Goal: Find specific page/section: Find specific page/section

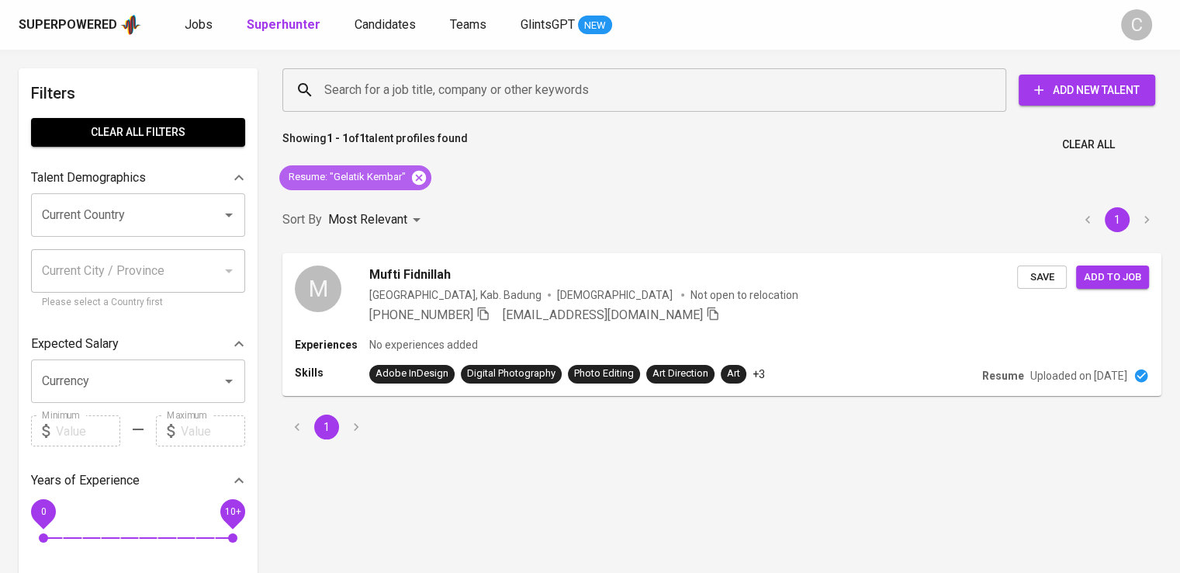
click at [419, 175] on icon at bounding box center [418, 177] width 17 height 17
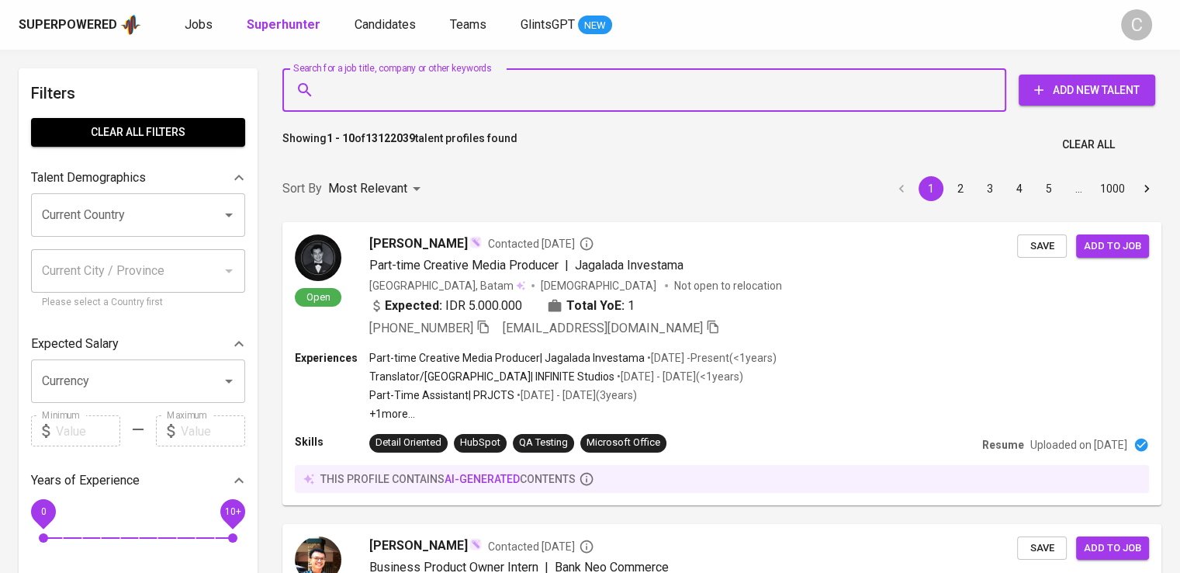
click at [458, 94] on input "Search for a job title, company or other keywords" at bounding box center [648, 89] width 656 height 29
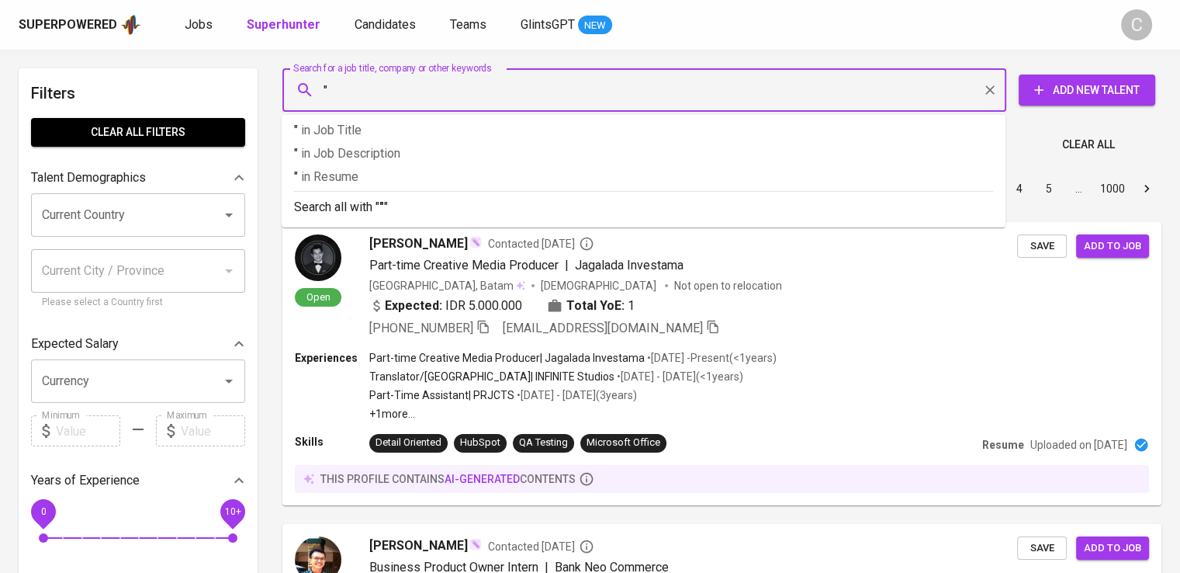
paste input "[PERSON_NAME]"
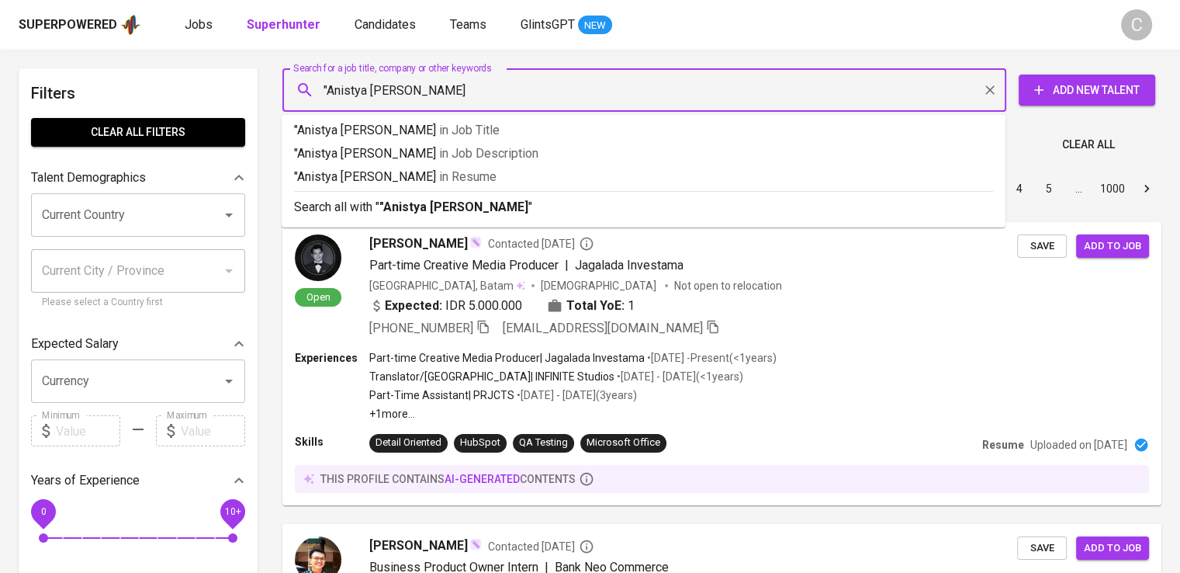
type input ""Anistya [PERSON_NAME]""
click at [491, 173] on p ""Anistya [PERSON_NAME]" in Resume" at bounding box center [643, 177] width 699 height 19
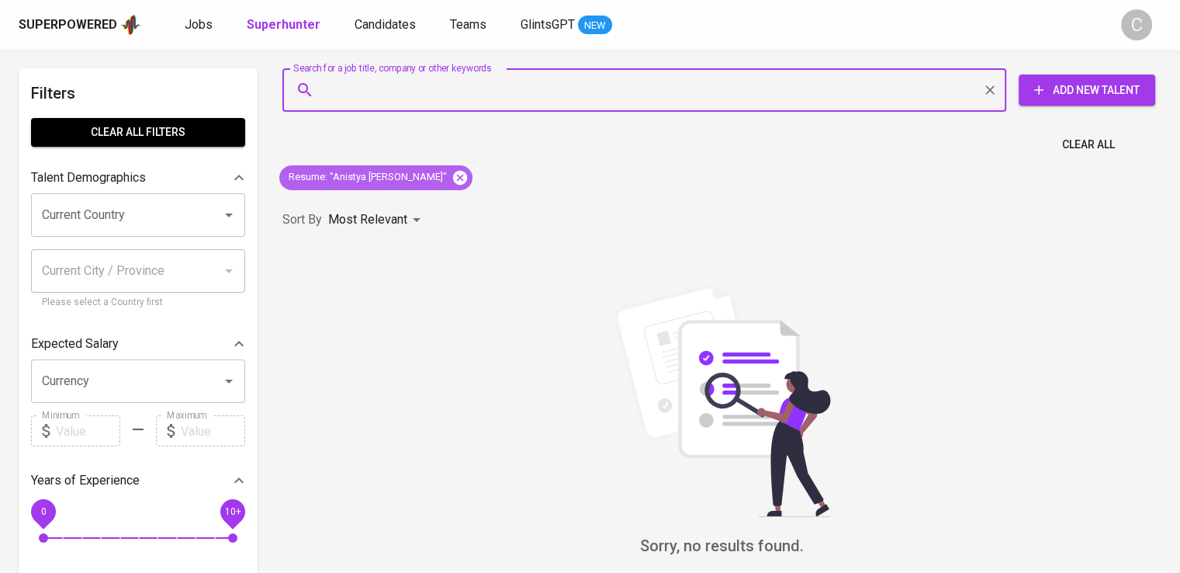
click at [452, 175] on icon at bounding box center [460, 177] width 17 height 17
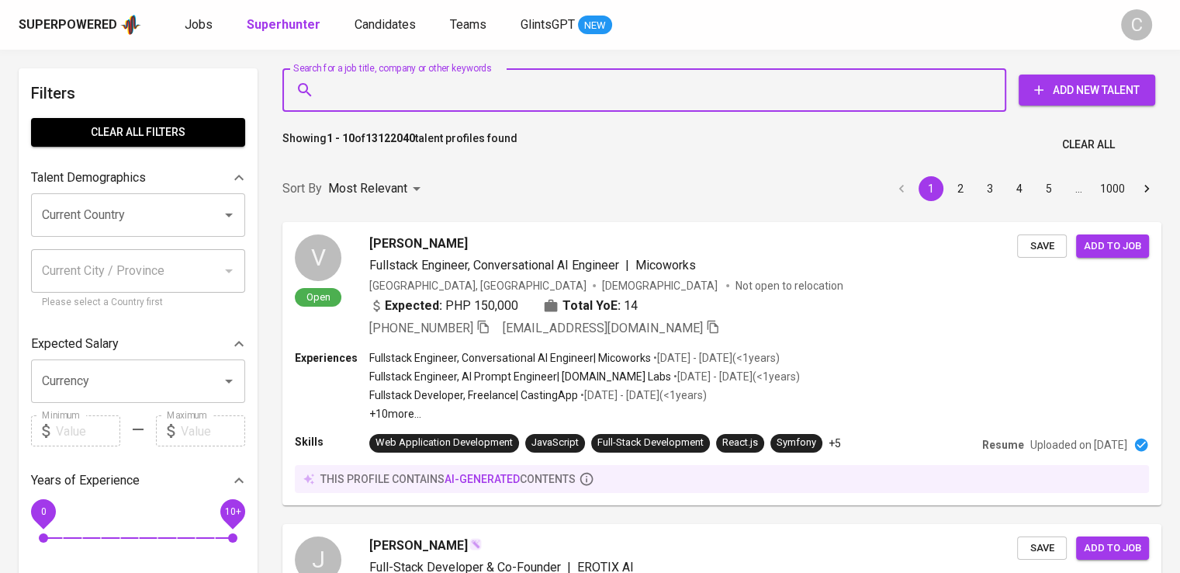
click at [506, 82] on input "Search for a job title, company or other keywords" at bounding box center [648, 89] width 656 height 29
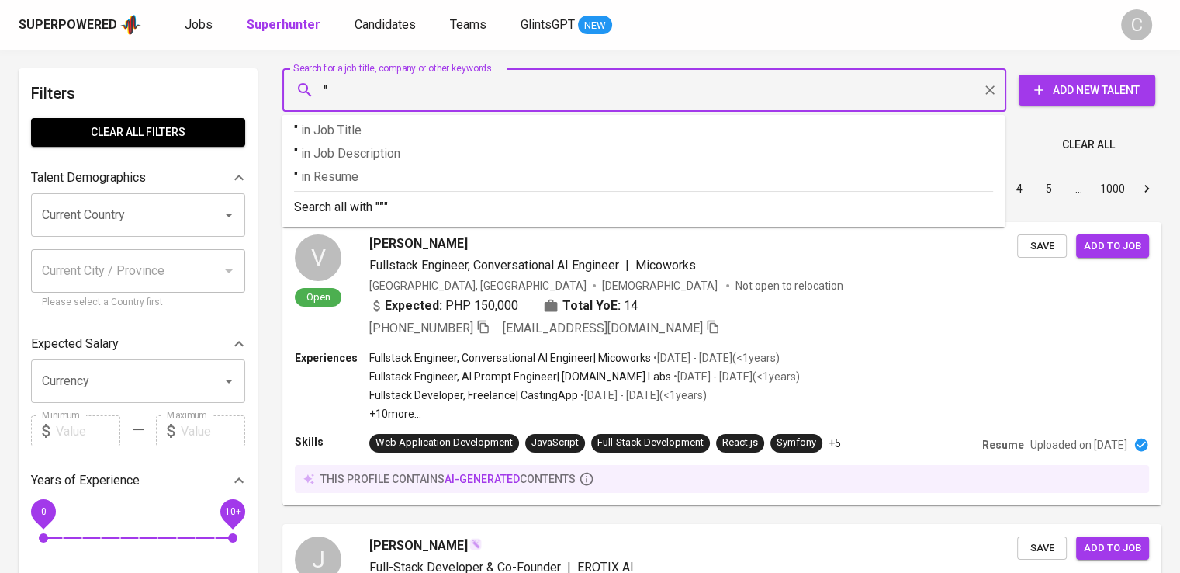
paste input "Tri [PERSON_NAME]"
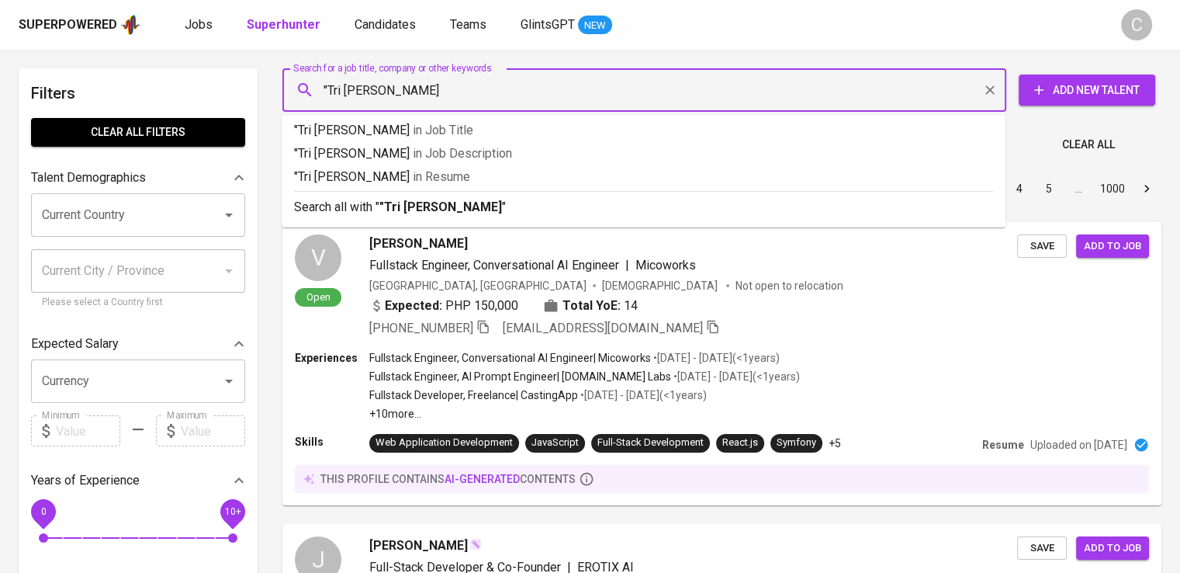
paste input "Tri [PERSON_NAME]"
type input ""Tri Asa Citra Abadi""
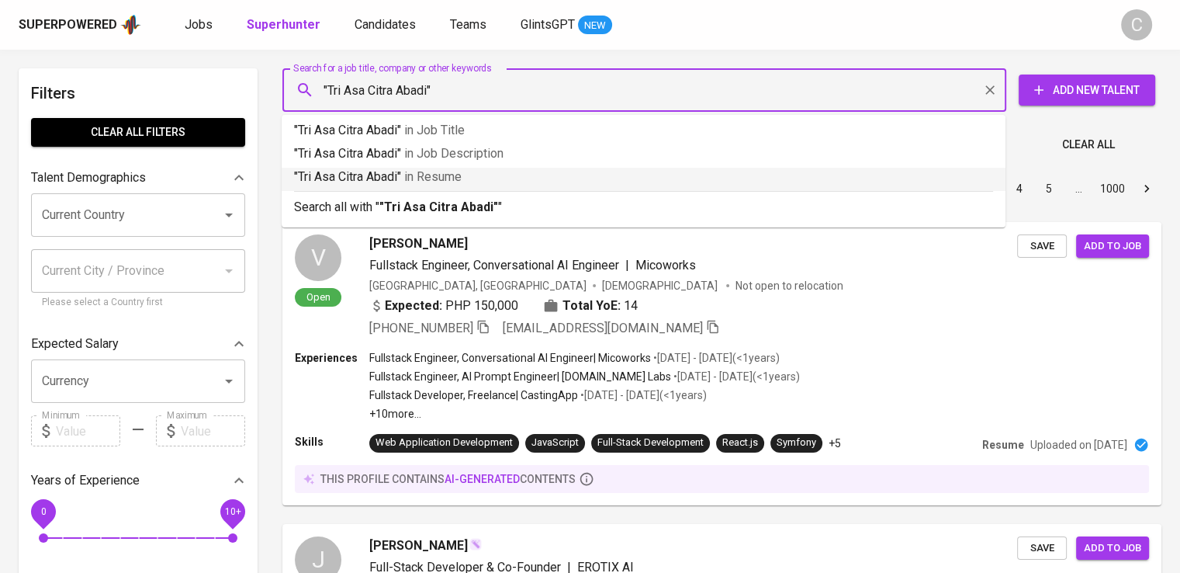
click at [474, 180] on p ""Tri Asa Citra Abadi" in Resume" at bounding box center [643, 177] width 699 height 19
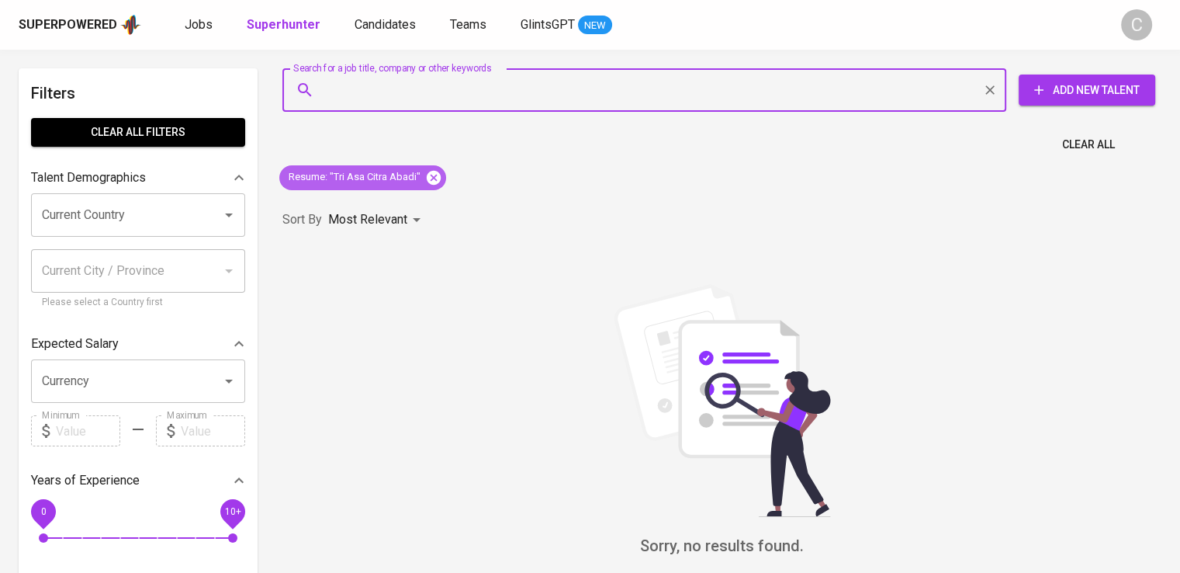
click at [431, 173] on icon at bounding box center [434, 177] width 14 height 14
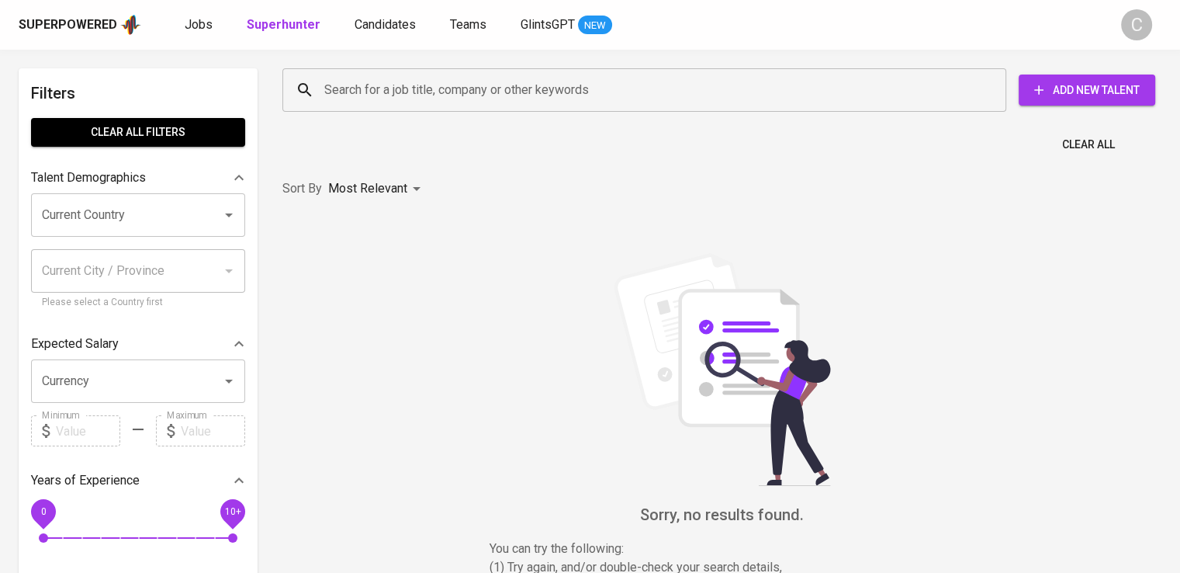
click at [450, 74] on div "Search for a job title, company or other keywords" at bounding box center [644, 89] width 724 height 43
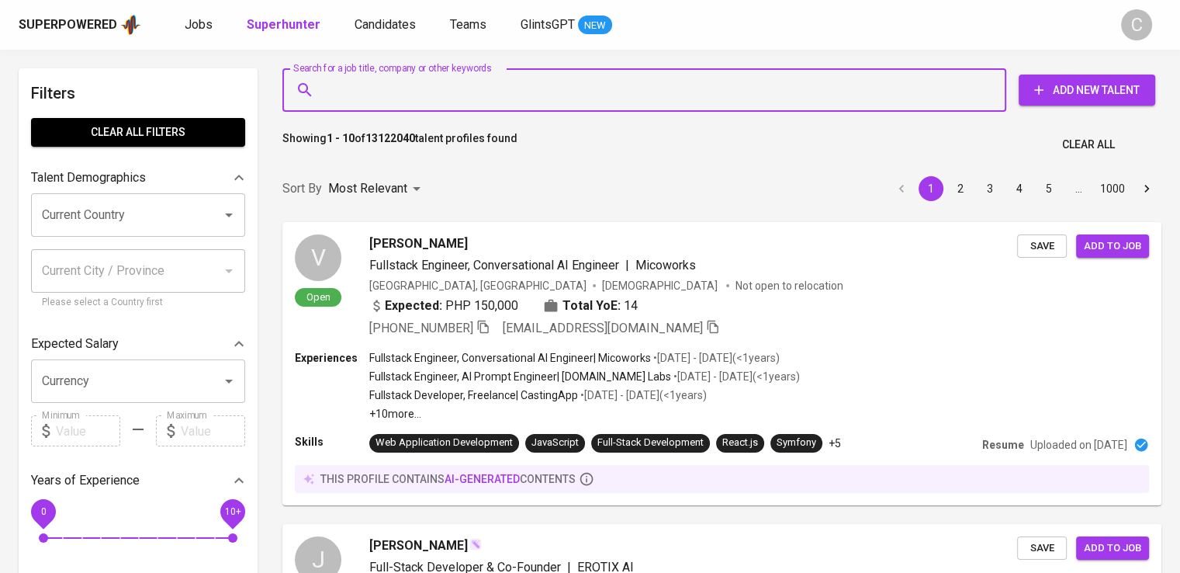
click at [450, 74] on div "Search for a job title, company or other keywords" at bounding box center [644, 89] width 724 height 43
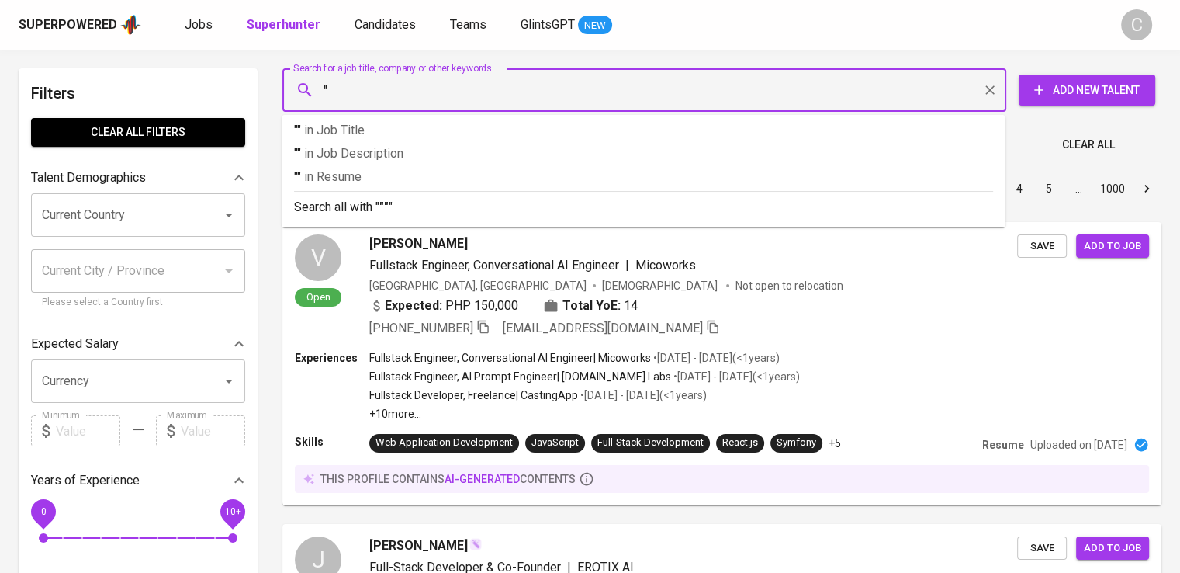
paste input "Go Vacation [GEOGRAPHIC_DATA]"
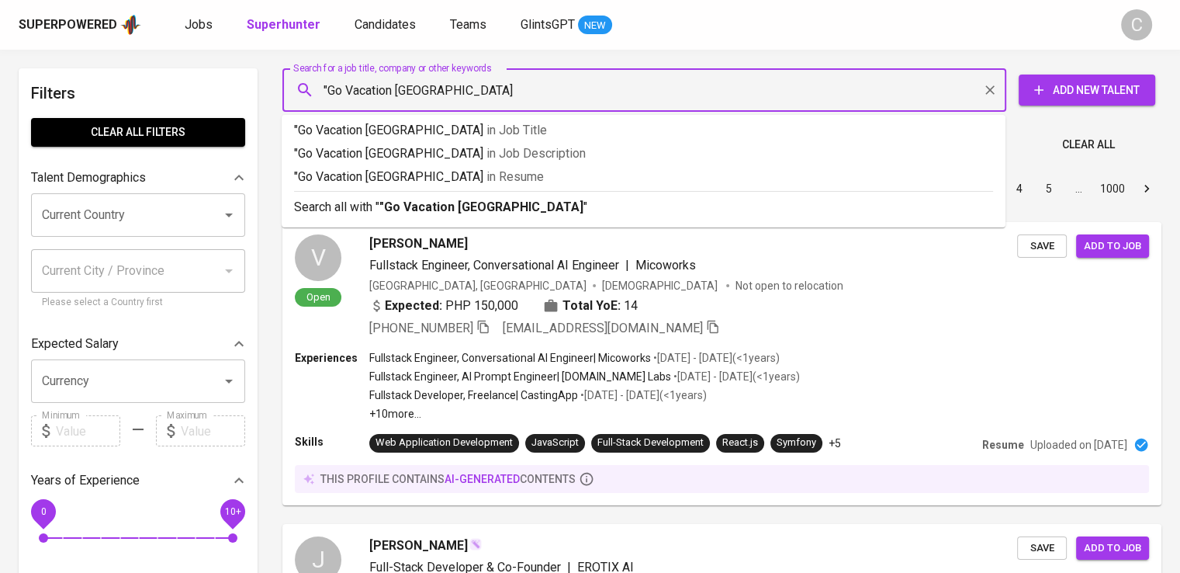
type input ""Go Vacation [GEOGRAPHIC_DATA]""
click at [497, 179] on p ""Go Vacation [GEOGRAPHIC_DATA]" in [GEOGRAPHIC_DATA]" at bounding box center [643, 177] width 699 height 19
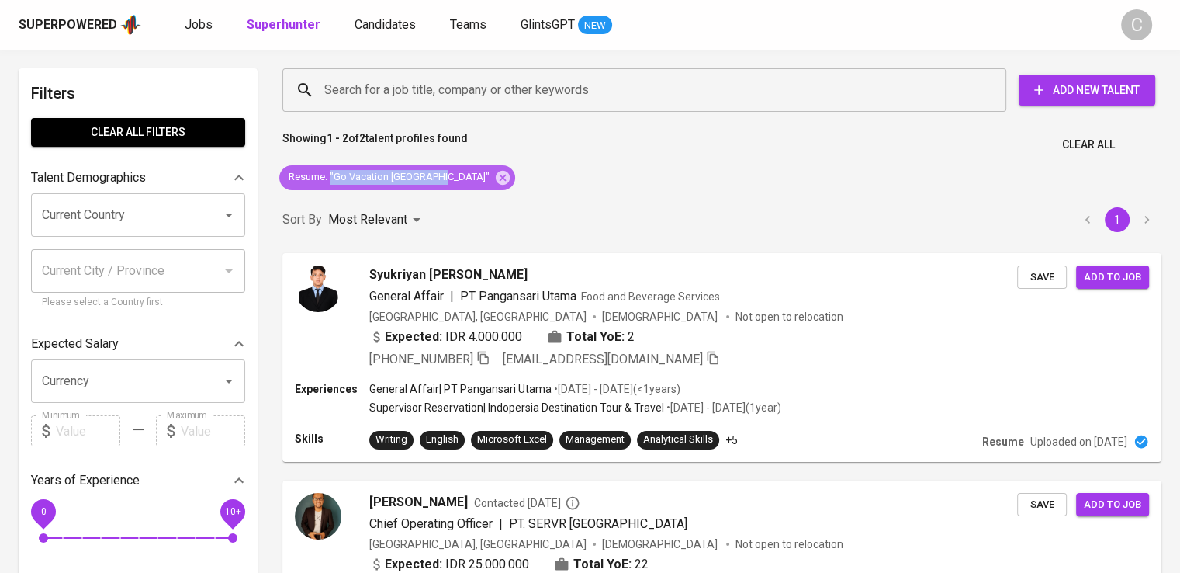
drag, startPoint x: 438, startPoint y: 175, endPoint x: 331, endPoint y: 185, distance: 106.8
click at [331, 185] on div "Resume : "Go Vacation [GEOGRAPHIC_DATA]"" at bounding box center [397, 177] width 236 height 25
copy span ""Go Vacation [GEOGRAPHIC_DATA]""
click at [496, 182] on icon at bounding box center [503, 177] width 14 height 14
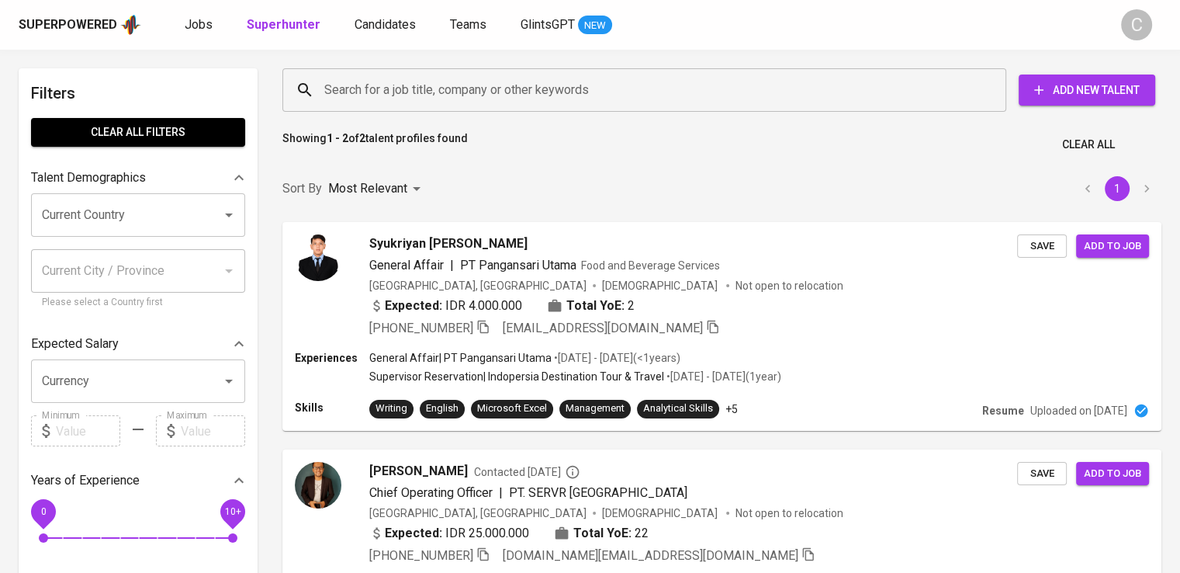
click at [478, 92] on input "Search for a job title, company or other keywords" at bounding box center [648, 89] width 656 height 29
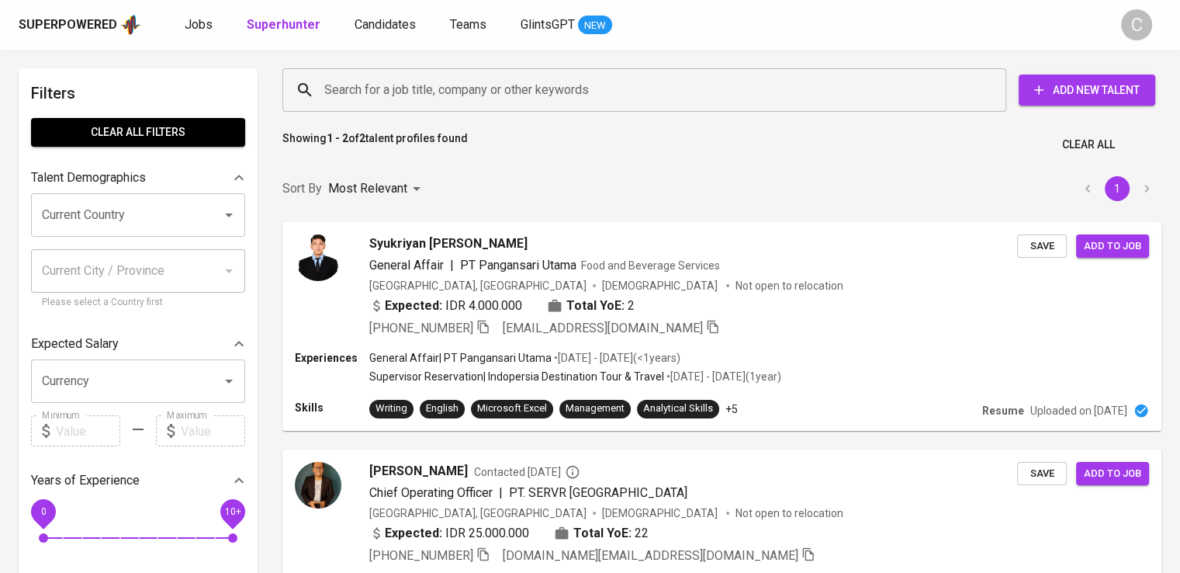
click at [478, 92] on input "Search for a job title, company or other keywords" at bounding box center [648, 89] width 656 height 29
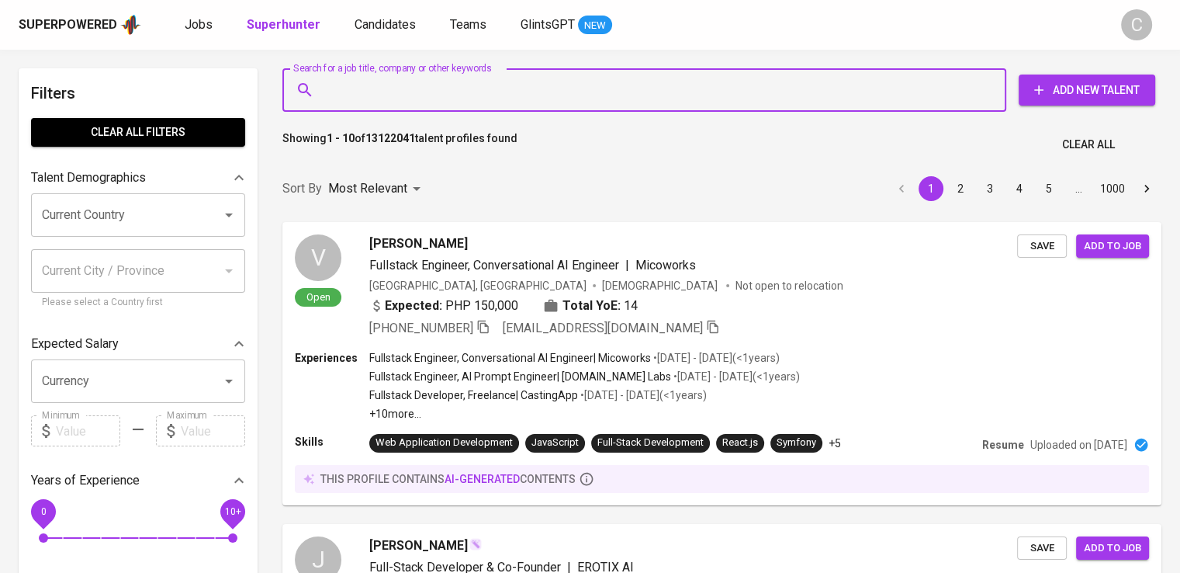
click at [478, 92] on input "Search for a job title, company or other keywords" at bounding box center [648, 89] width 656 height 29
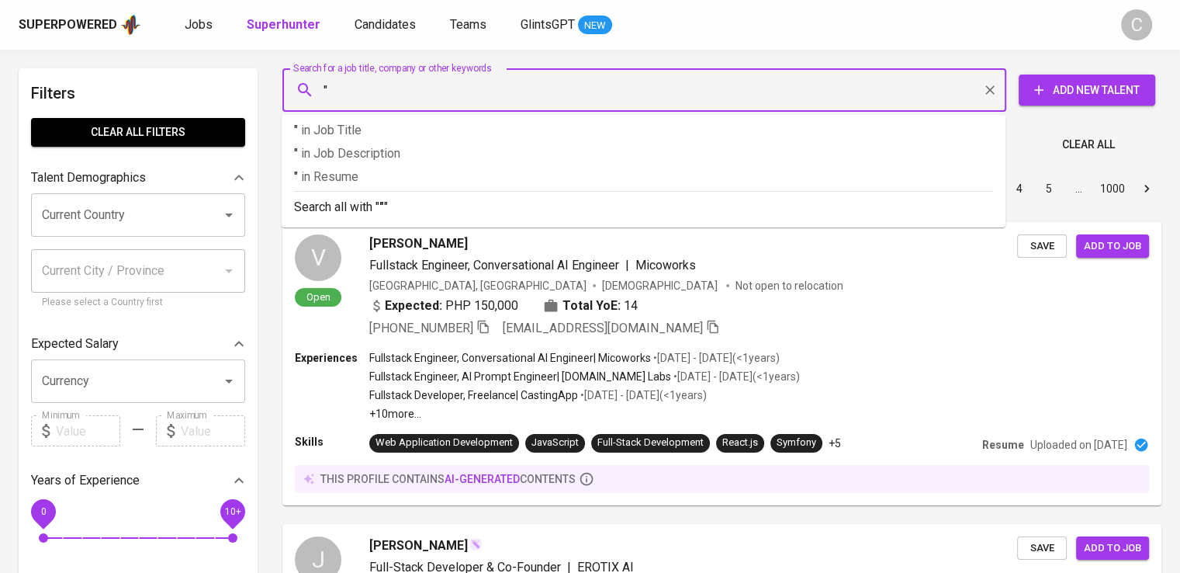
paste input ""Go Vacation [GEOGRAPHIC_DATA]""
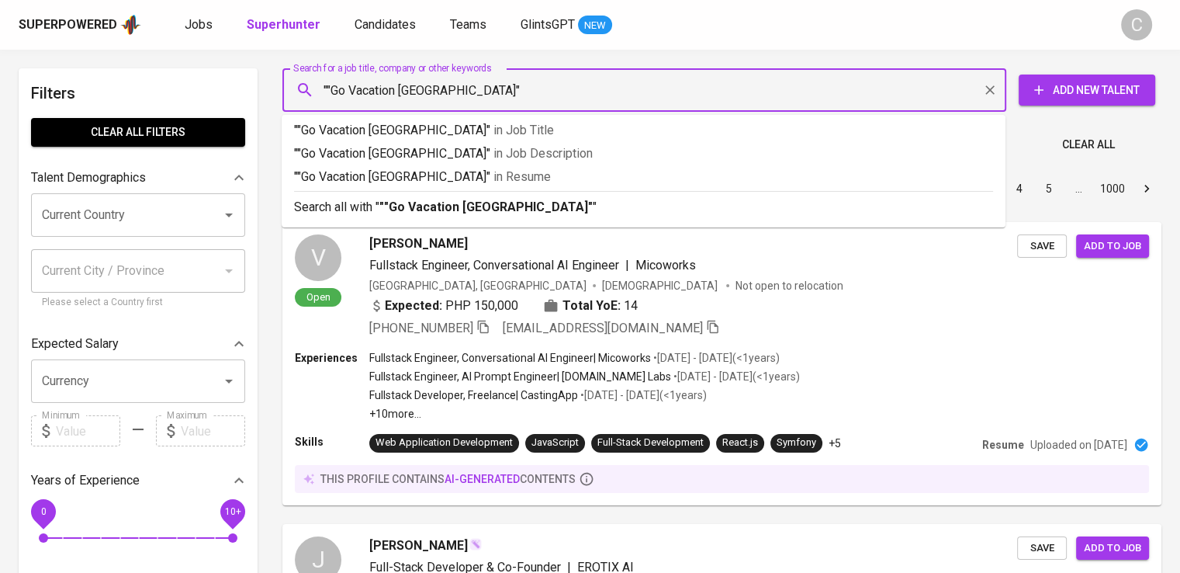
click at [351, 89] on input """Go Vacation [GEOGRAPHIC_DATA]"" at bounding box center [648, 89] width 656 height 29
type input """GoVacation [GEOGRAPHIC_DATA]""
click at [408, 171] on p """GoVacation Indonesia" in [GEOGRAPHIC_DATA]" at bounding box center [643, 177] width 699 height 19
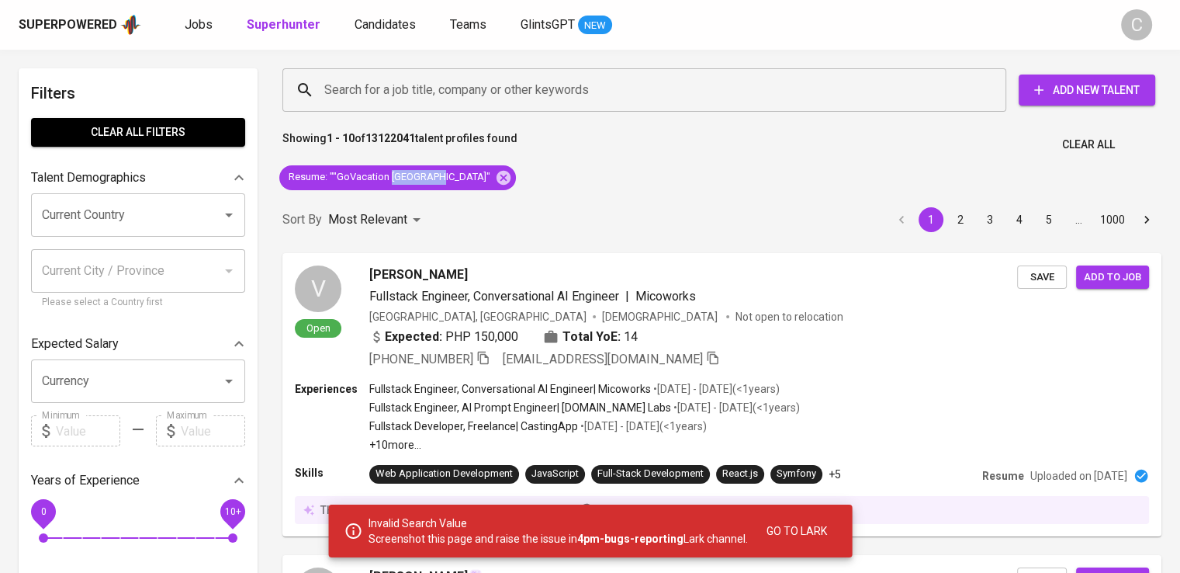
click at [584, 207] on div "Sort By Most Relevant MOST_RELEVANT 1 2 3 4 5 … 1000" at bounding box center [722, 219] width 898 height 47
click at [527, 92] on input "Search for a job title, company or other keywords" at bounding box center [648, 89] width 656 height 29
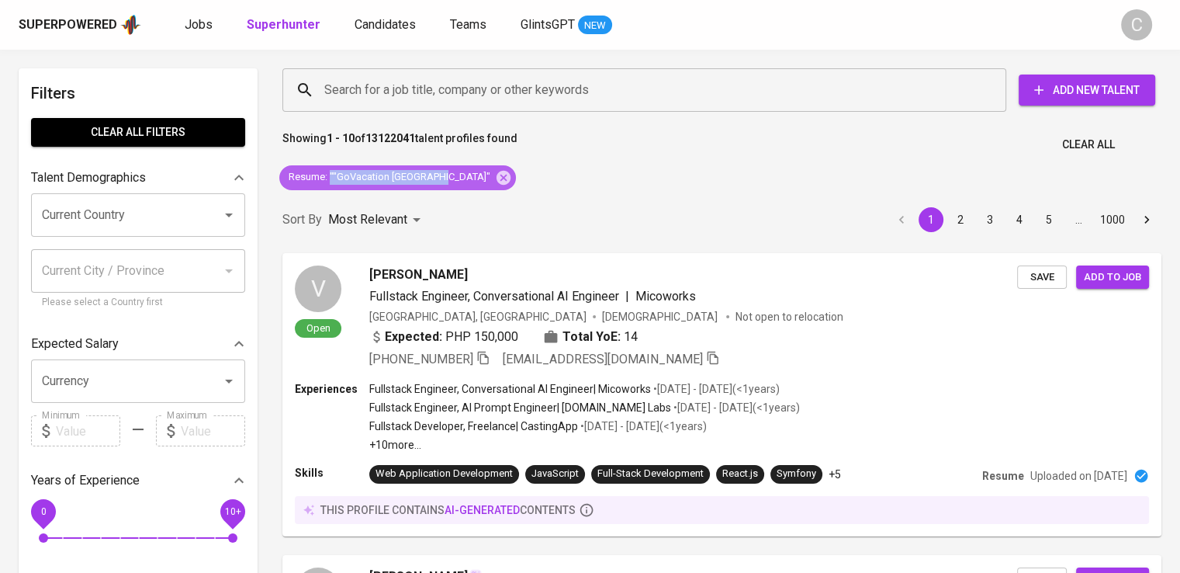
copy span """GoVacation [GEOGRAPHIC_DATA]""
drag, startPoint x: 437, startPoint y: 178, endPoint x: 331, endPoint y: 178, distance: 106.3
click at [331, 178] on span "Resume : ""GoVacation Indonesia"" at bounding box center [389, 177] width 220 height 15
click at [497, 173] on icon at bounding box center [504, 177] width 14 height 14
click at [455, 196] on div "Sort By Most Relevant MOST_RELEVANT 1 2 3 4 5 … 1000" at bounding box center [722, 219] width 898 height 47
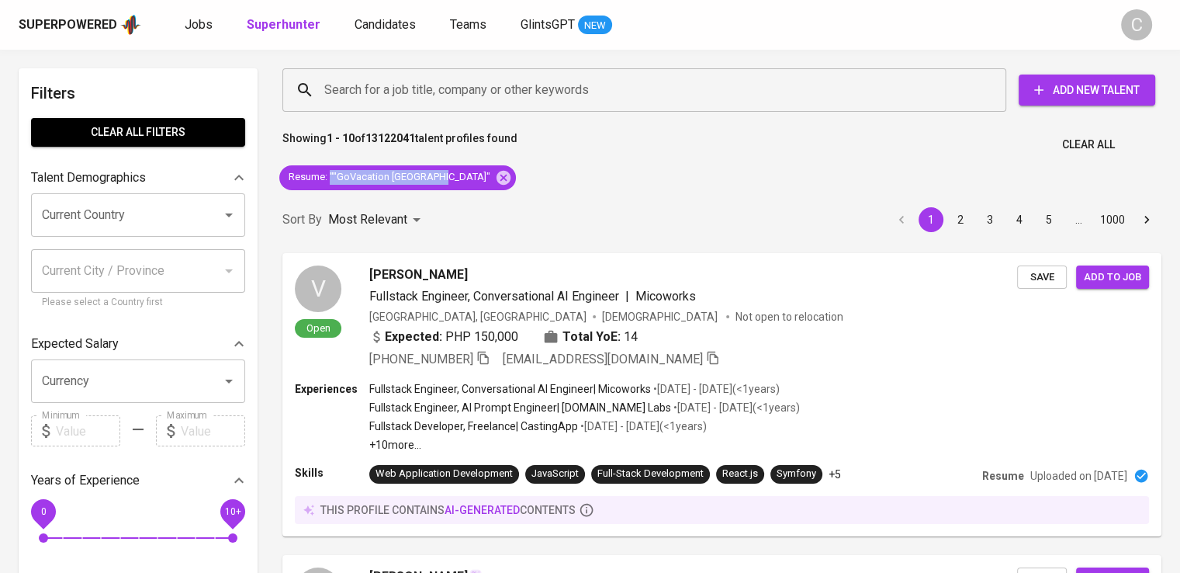
click at [452, 196] on div "Sort By Most Relevant MOST_RELEVANT 1 2 3 4 5 … 1000" at bounding box center [722, 219] width 898 height 47
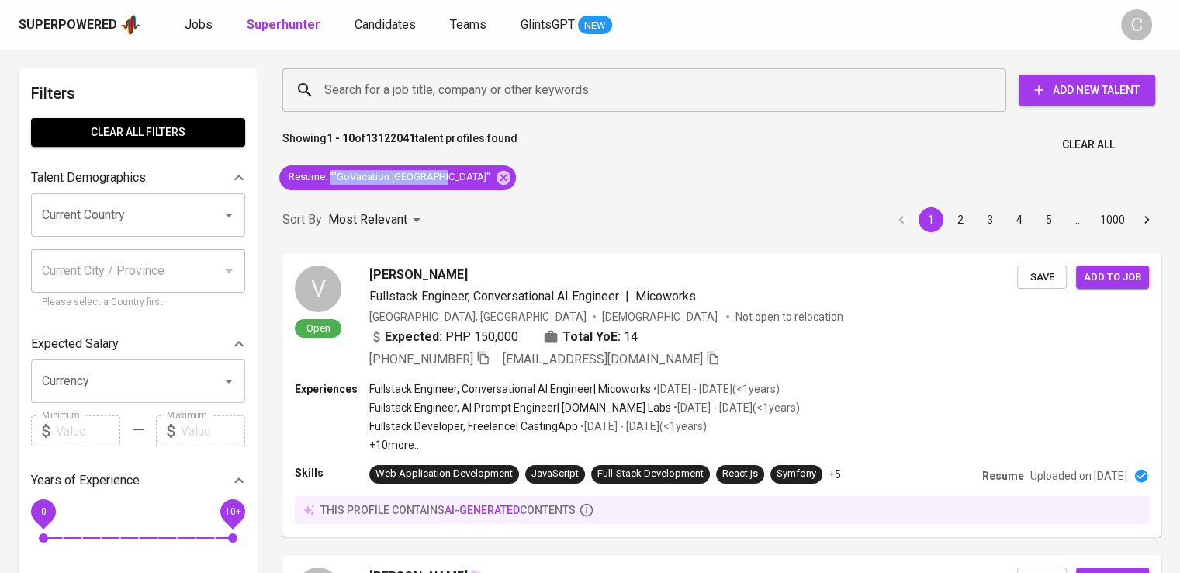
click at [452, 196] on div "Sort By Most Relevant MOST_RELEVANT 1 2 3 4 5 … 1000" at bounding box center [722, 219] width 898 height 47
click at [451, 196] on div "Sort By Most Relevant MOST_RELEVANT 1 2 3 4 5 … 1000" at bounding box center [722, 219] width 898 height 47
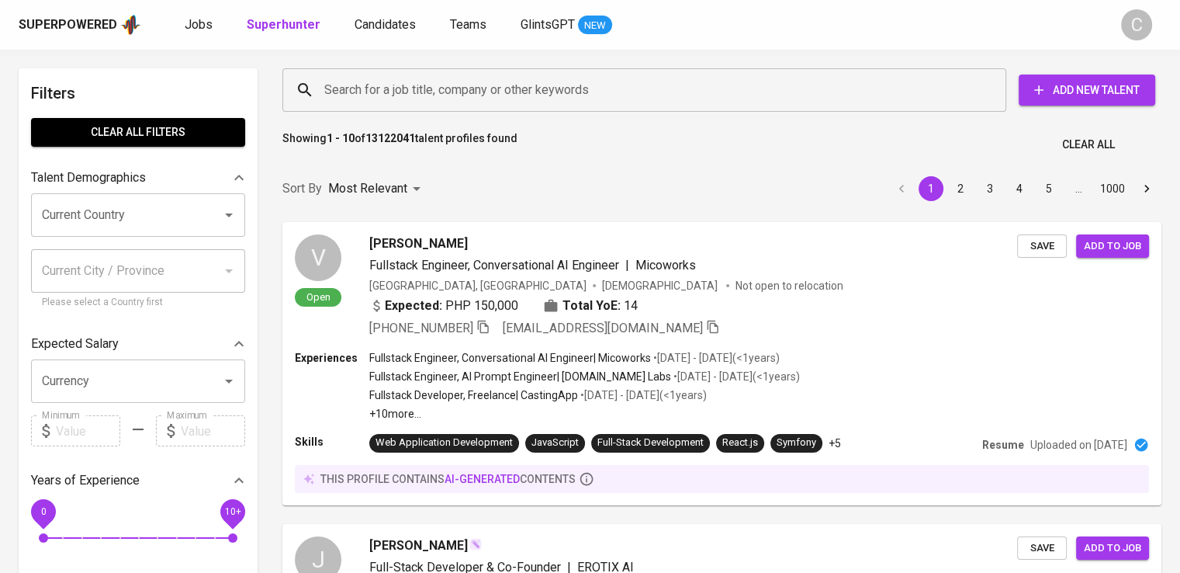
click at [442, 87] on input "Search for a job title, company or other keywords" at bounding box center [648, 89] width 656 height 29
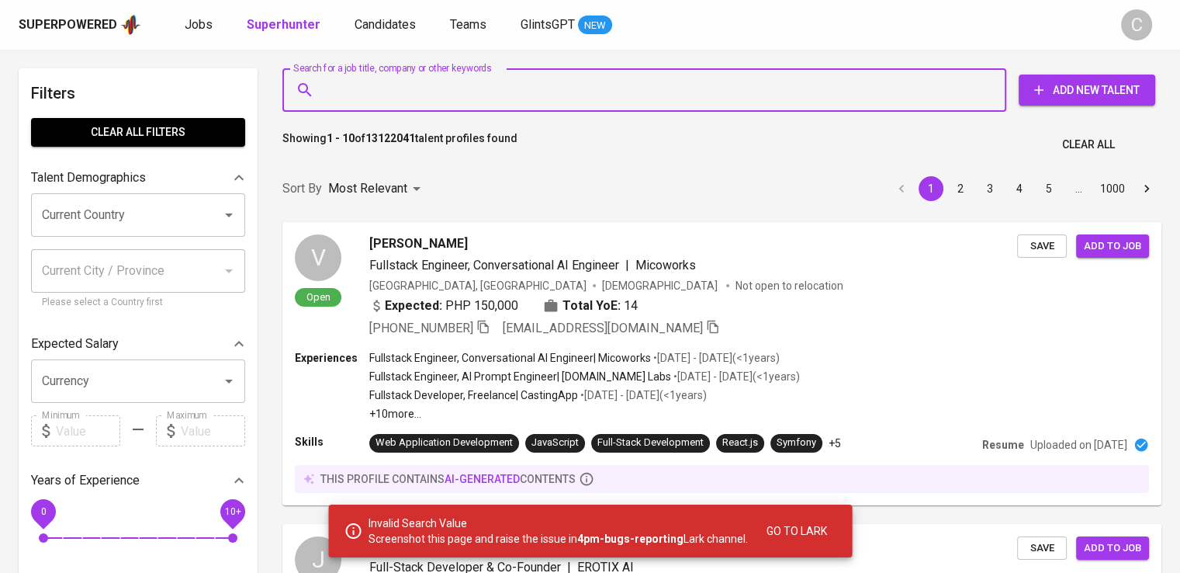
click at [442, 87] on input "Search for a job title, company or other keywords" at bounding box center [648, 89] width 656 height 29
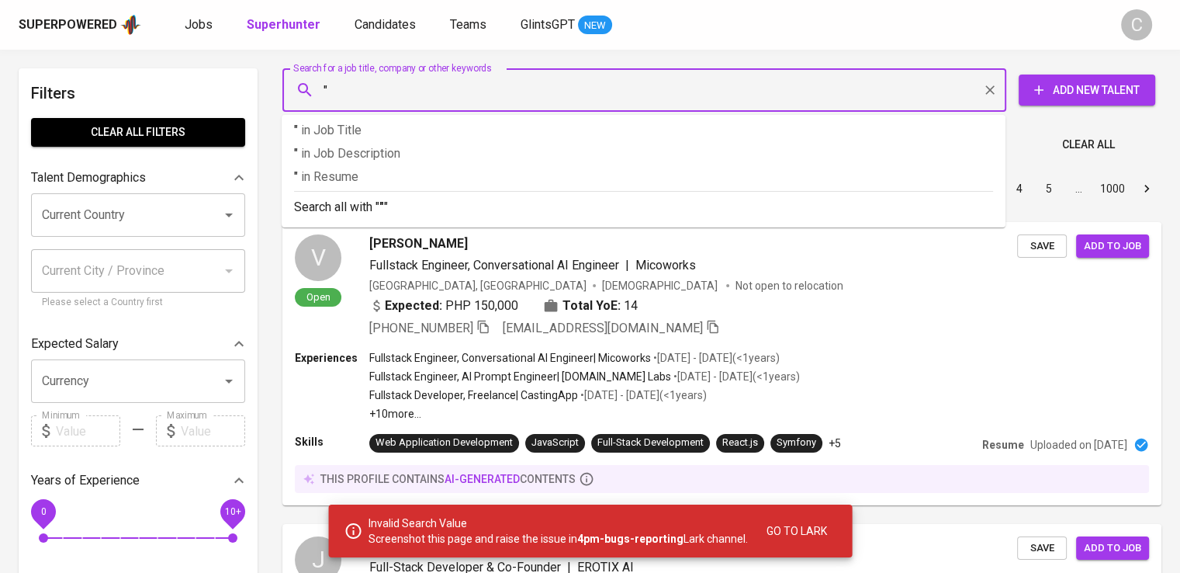
paste input """GoVacation [GEOGRAPHIC_DATA]""
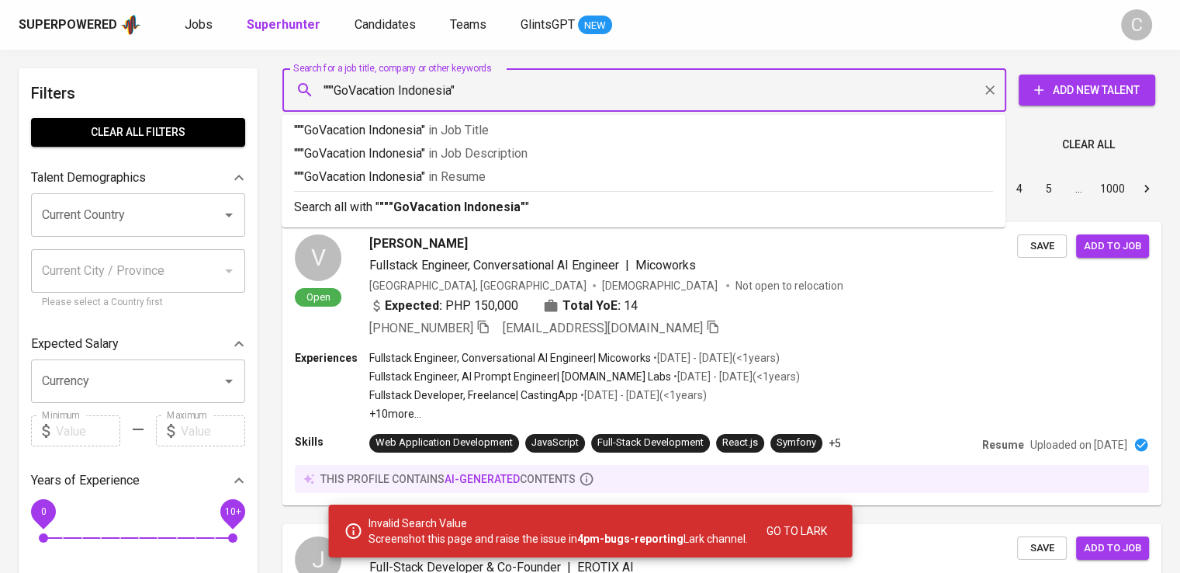
click at [338, 88] on input """"GoVacation Indonesia"" at bounding box center [648, 89] width 656 height 29
type input ""GoVacation [GEOGRAPHIC_DATA]""
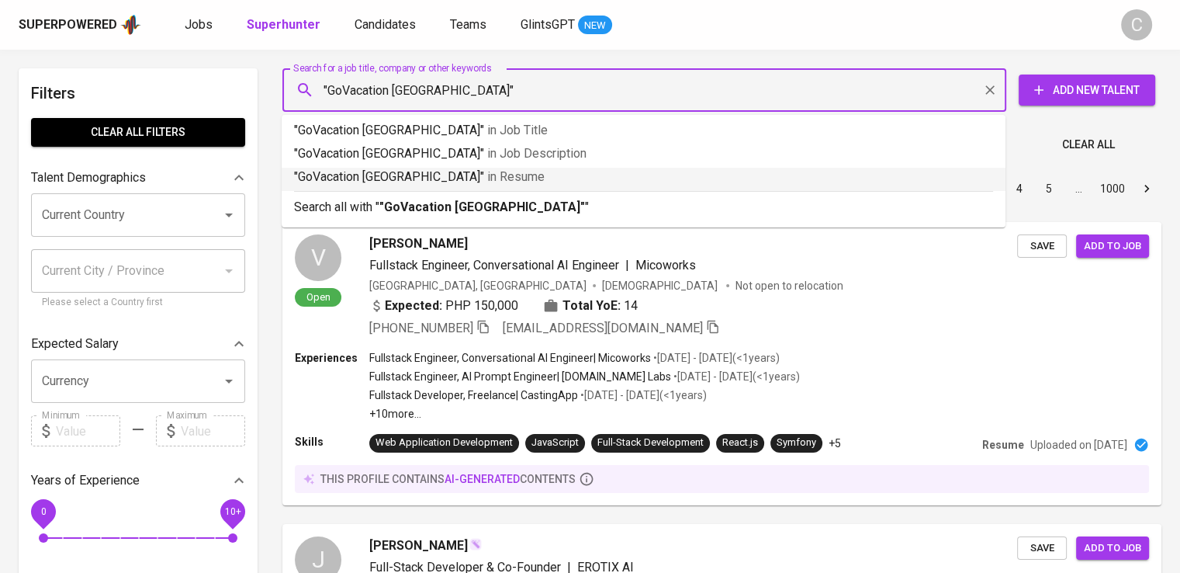
click at [388, 175] on p ""GoVacation Indonesia" in Resume" at bounding box center [643, 177] width 699 height 19
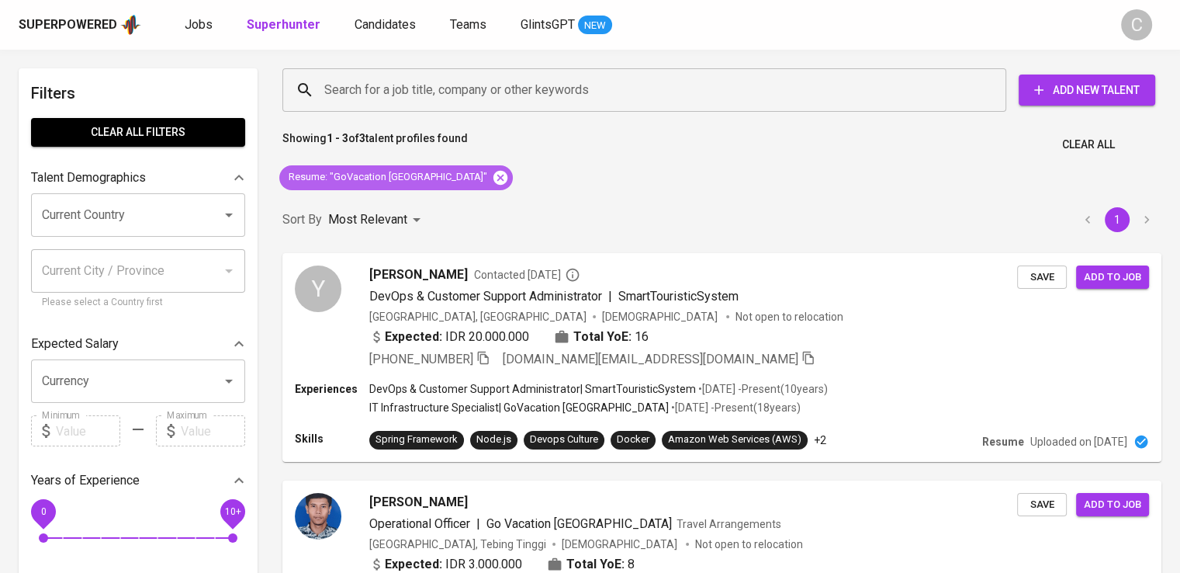
click at [494, 175] on icon at bounding box center [501, 177] width 14 height 14
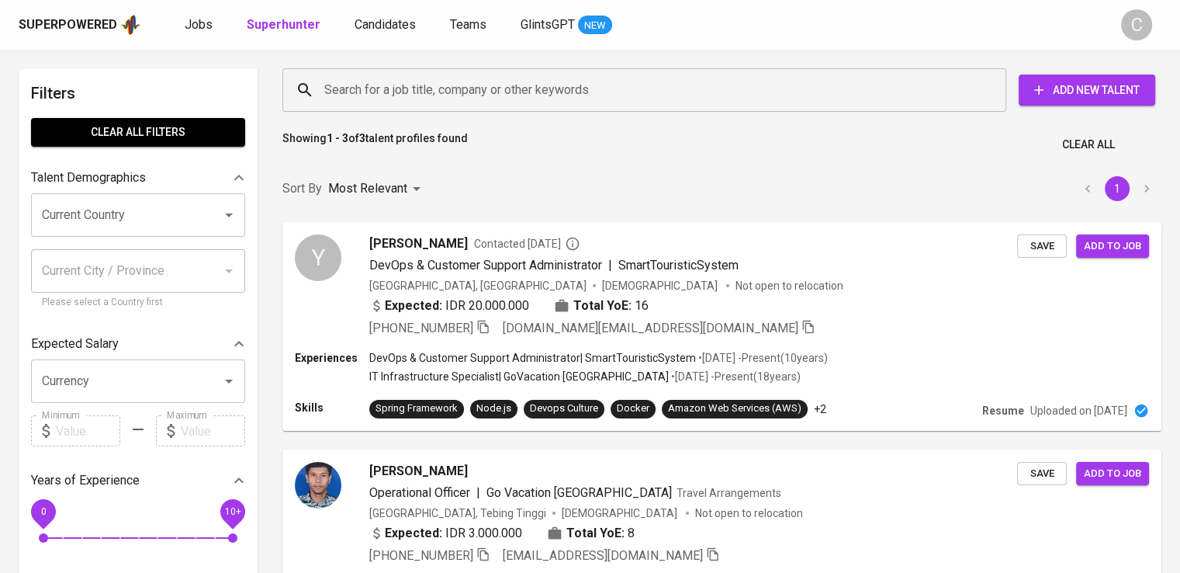
click at [465, 85] on input "Search for a job title, company or other keywords" at bounding box center [648, 89] width 656 height 29
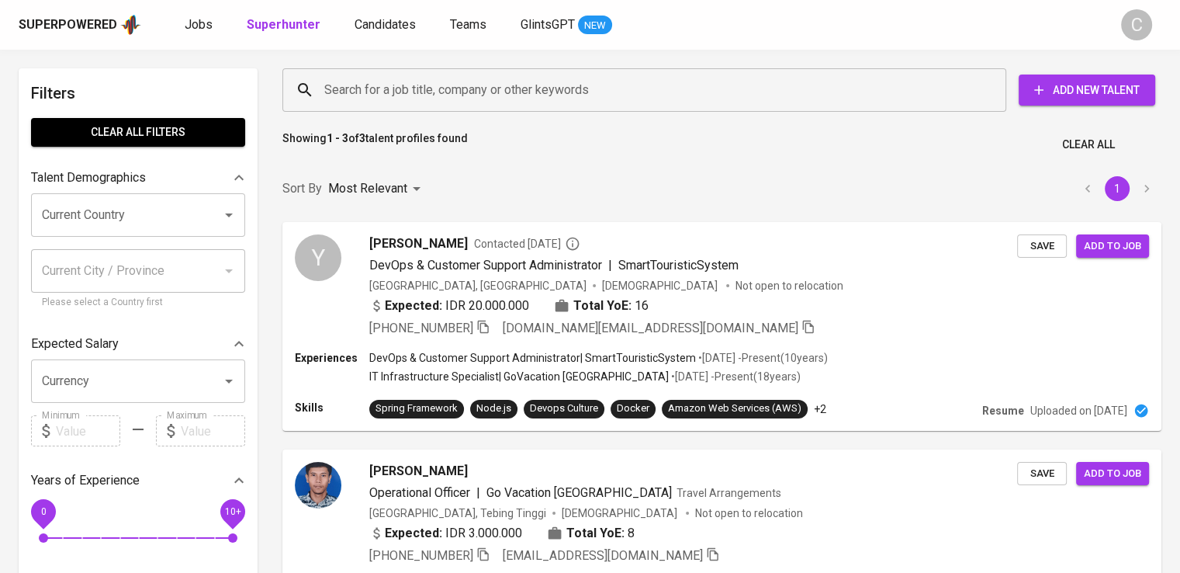
click at [465, 85] on input "Search for a job title, company or other keywords" at bounding box center [648, 89] width 656 height 29
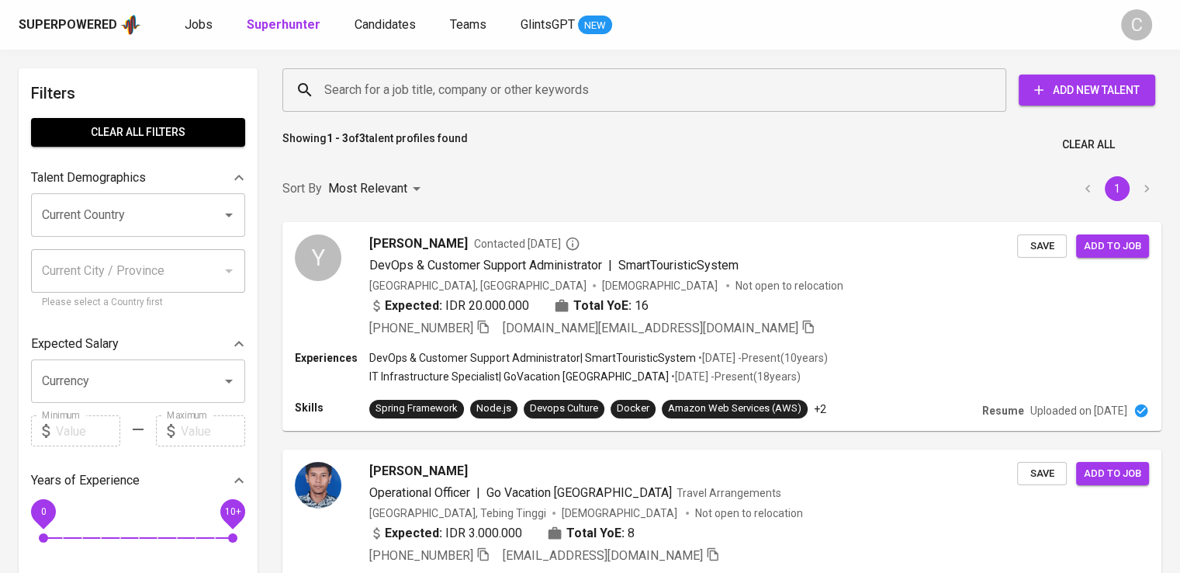
click at [465, 85] on input "Search for a job title, company or other keywords" at bounding box center [648, 89] width 656 height 29
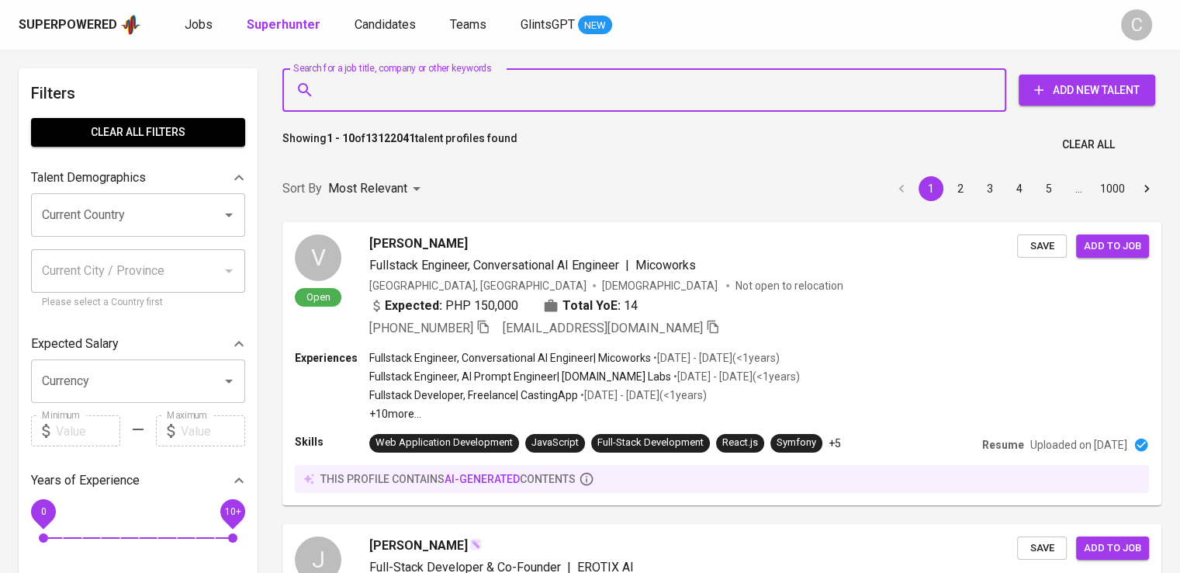
click at [465, 85] on input "Search for a job title, company or other keywords" at bounding box center [648, 89] width 656 height 29
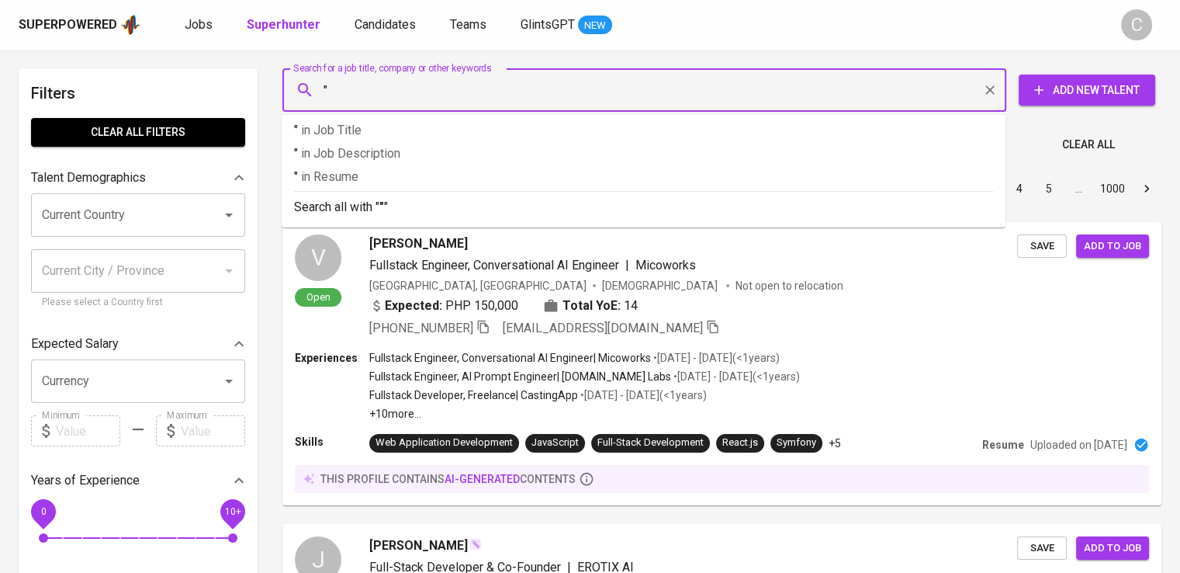
paste input "Maria Feninsia Asni Gabur"
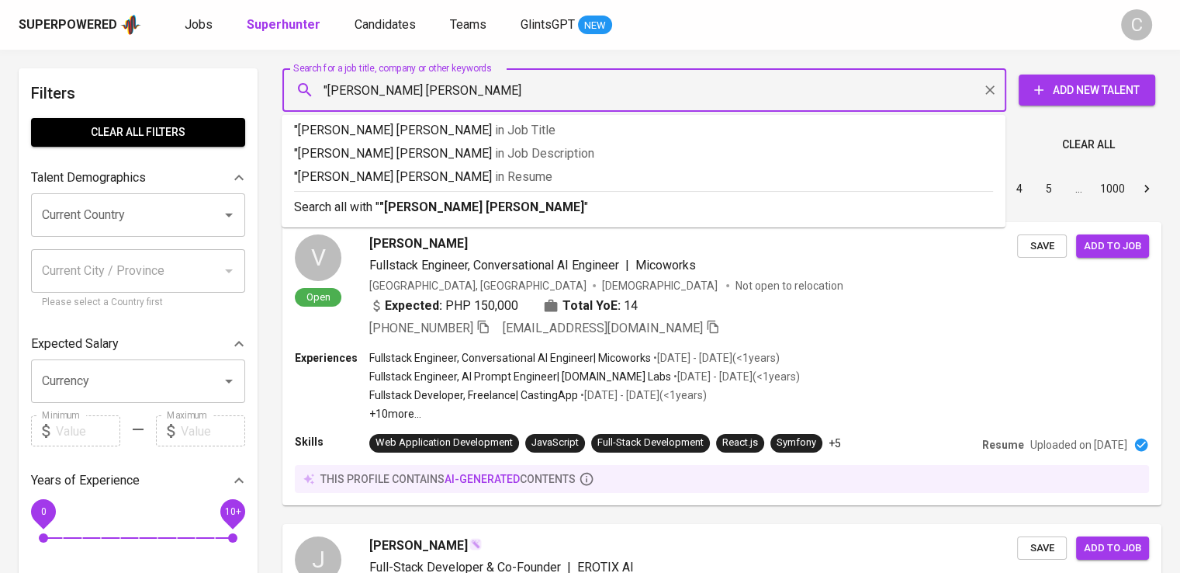
type input ""Maria Feninsia Asni Gabur""
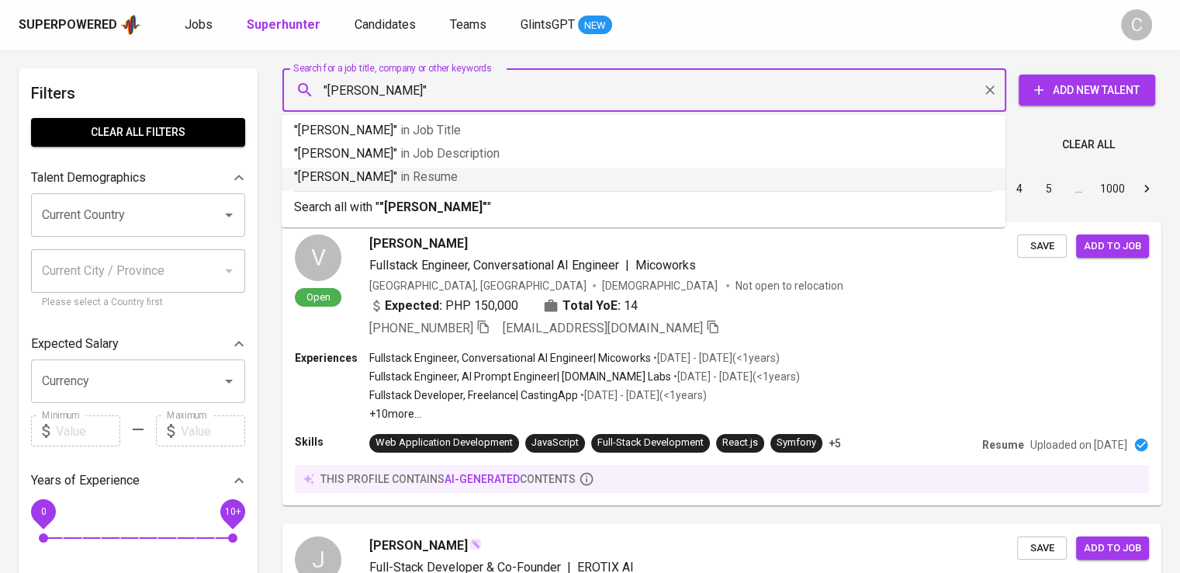
click at [455, 177] on span "in Resume" at bounding box center [428, 176] width 57 height 15
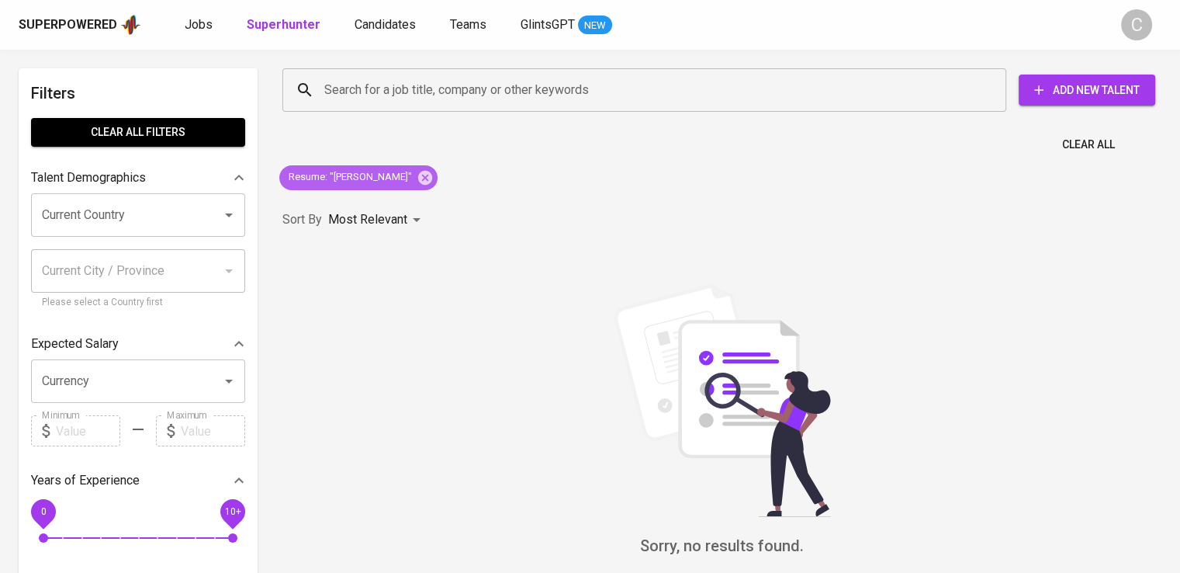
drag, startPoint x: 453, startPoint y: 175, endPoint x: 386, endPoint y: 168, distance: 67.8
click at [386, 168] on div "Resume : "Maria Feninsia Asni Gabur"" at bounding box center [358, 177] width 158 height 25
